Goal: Information Seeking & Learning: Learn about a topic

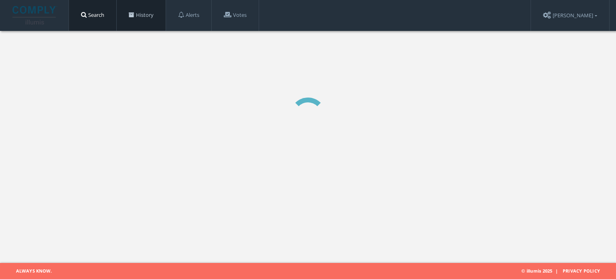
click at [159, 14] on link "History" at bounding box center [141, 15] width 49 height 30
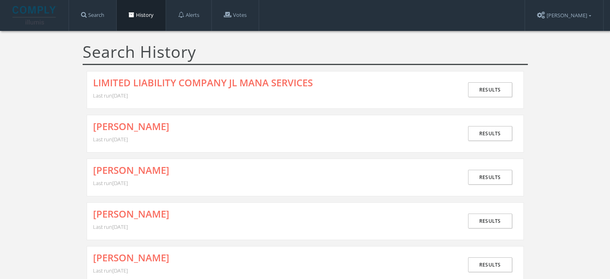
scroll to position [80, 0]
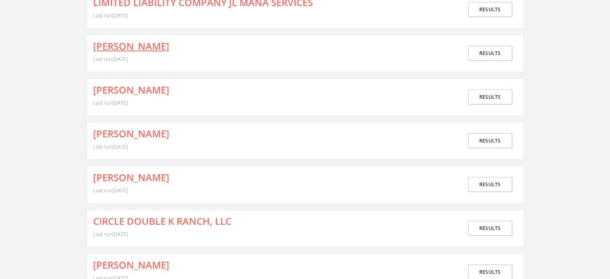
click at [134, 51] on link "[PERSON_NAME]" at bounding box center [131, 46] width 76 height 10
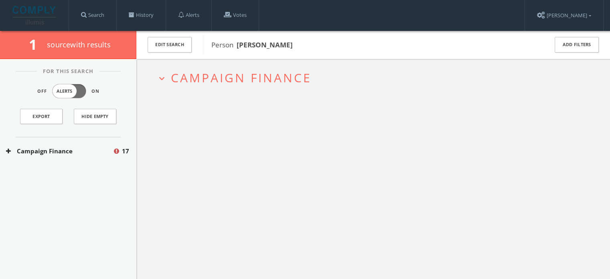
click at [218, 77] on span "Campaign Finance" at bounding box center [241, 77] width 141 height 16
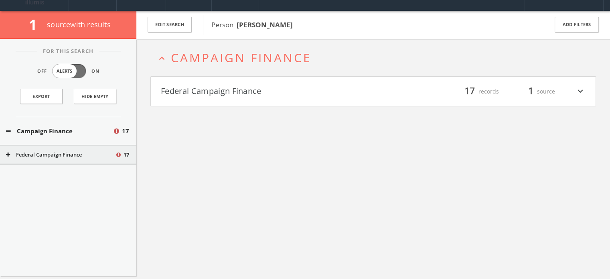
click at [216, 95] on button "Federal Campaign Finance" at bounding box center [267, 92] width 213 height 14
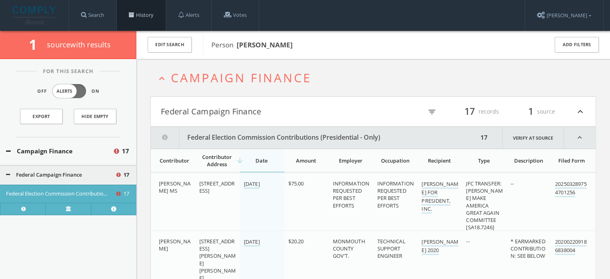
click at [144, 23] on link "History" at bounding box center [141, 15] width 49 height 30
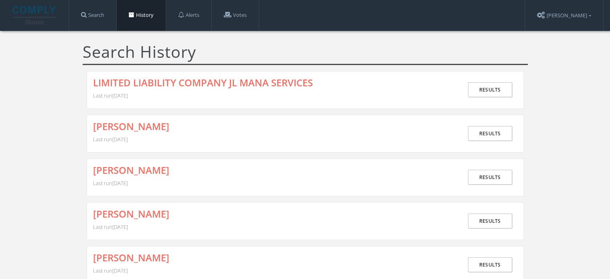
scroll to position [40, 0]
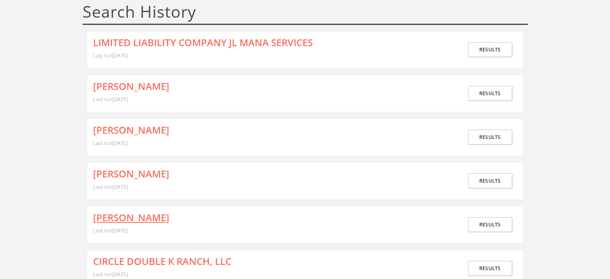
click at [126, 218] on link "[PERSON_NAME]" at bounding box center [131, 217] width 76 height 10
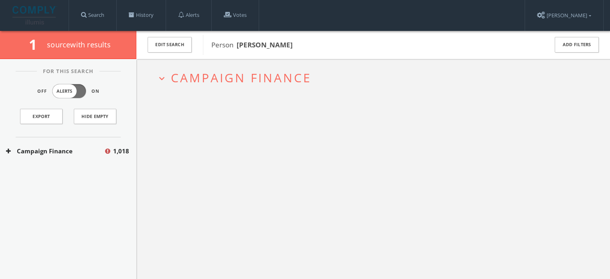
click at [252, 87] on h2 "expand_more Campaign Finance" at bounding box center [373, 77] width 446 height 37
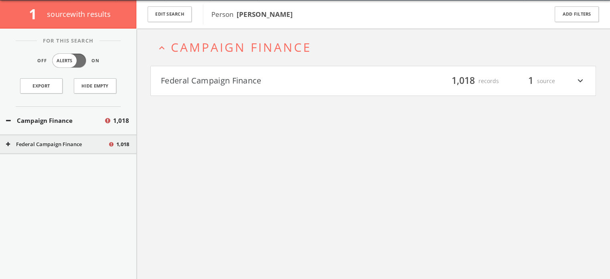
click at [262, 87] on button "Federal Campaign Finance" at bounding box center [267, 81] width 213 height 14
